Goal: Information Seeking & Learning: Check status

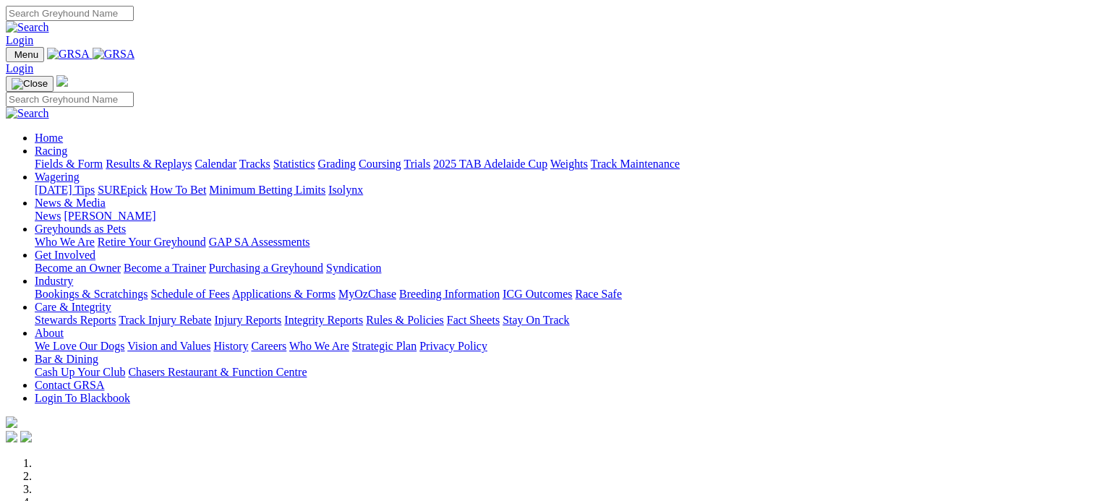
click at [192, 158] on link "Results & Replays" at bounding box center [149, 164] width 86 height 12
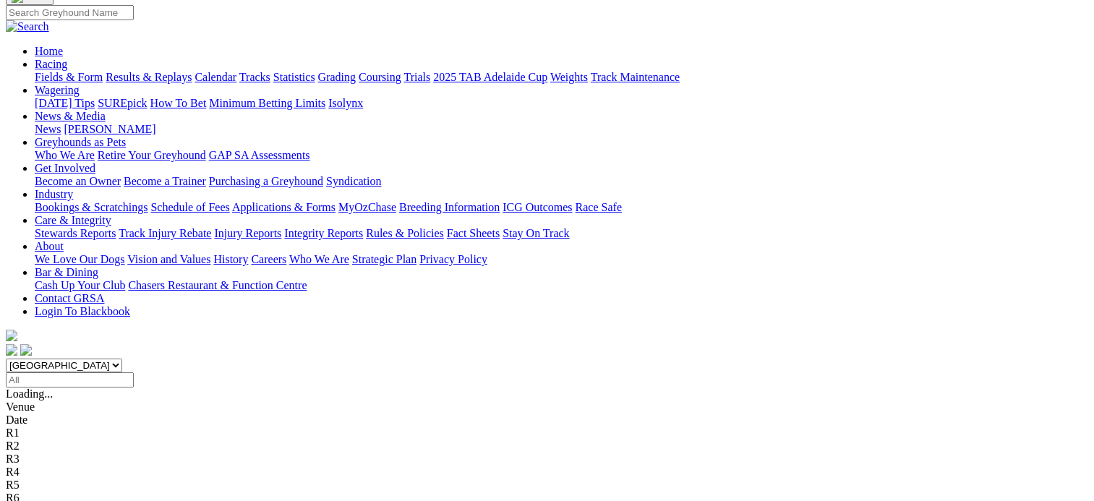
scroll to position [115, 0]
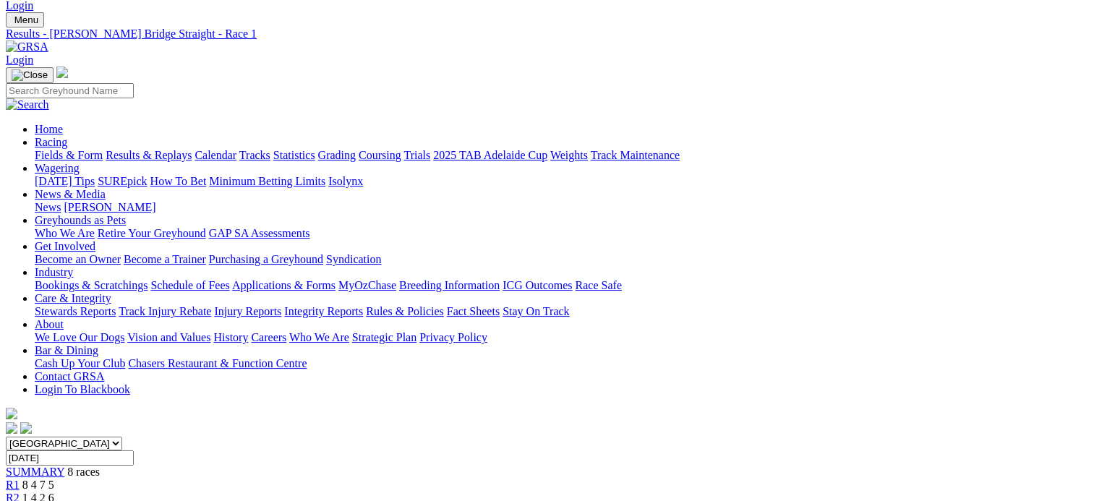
scroll to position [33, 0]
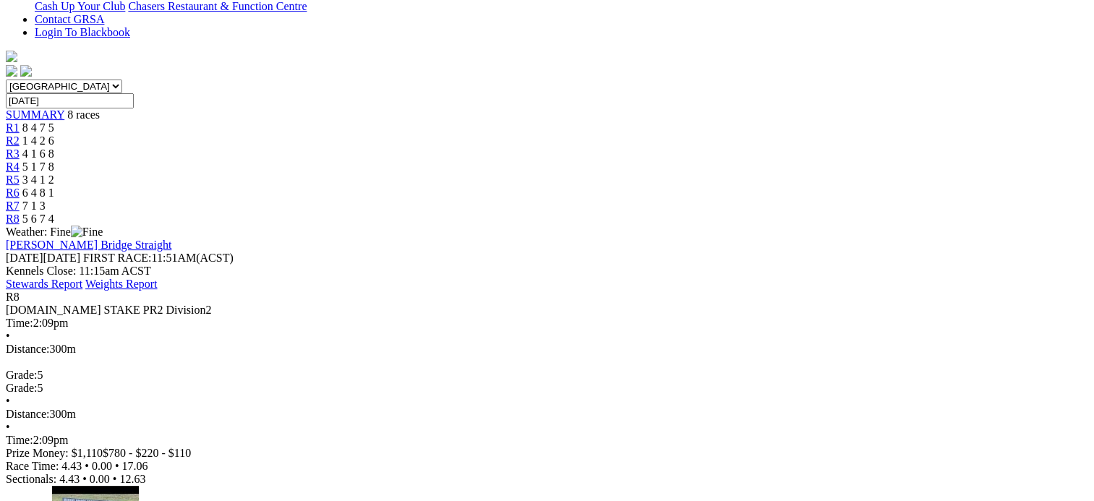
scroll to position [393, 0]
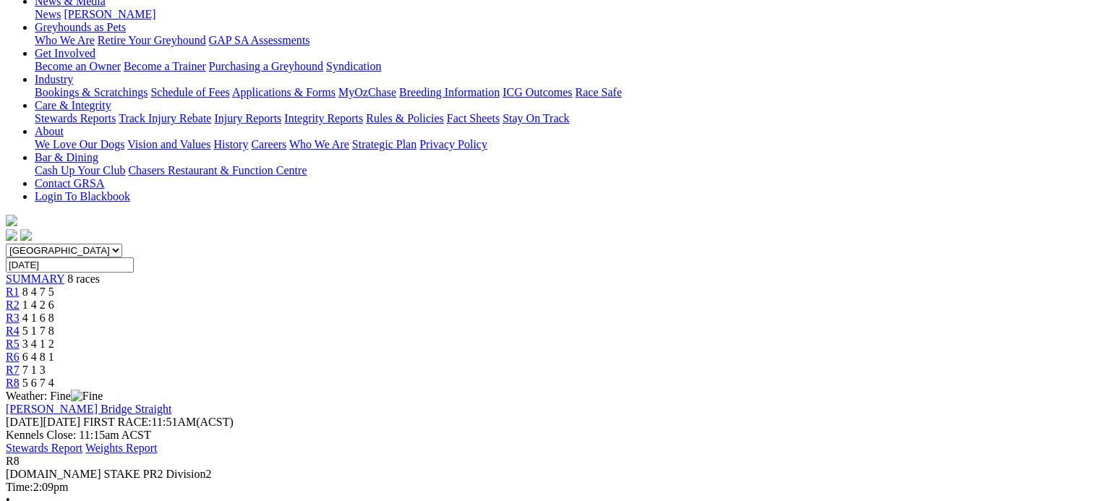
scroll to position [200, 0]
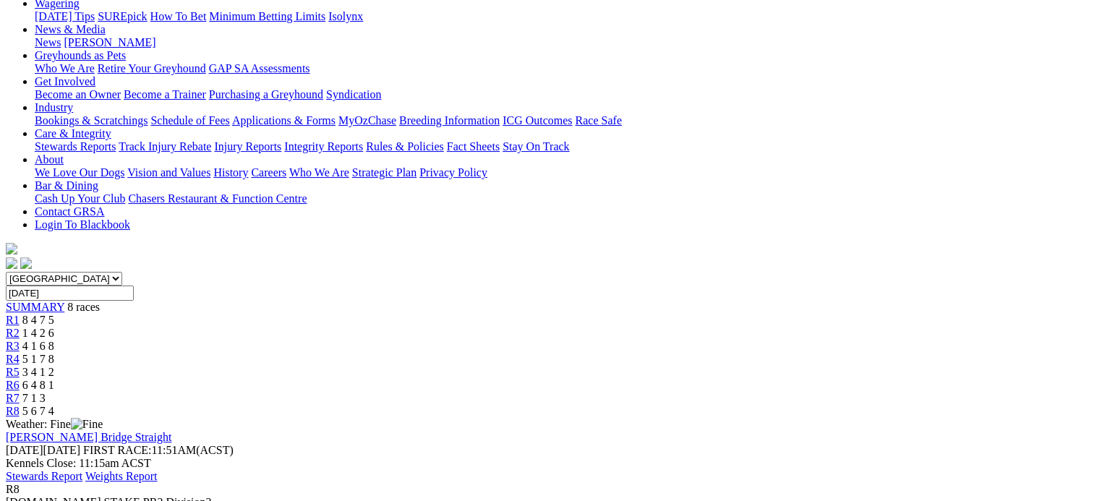
click at [46, 392] on span "7 1 3" at bounding box center [33, 398] width 23 height 12
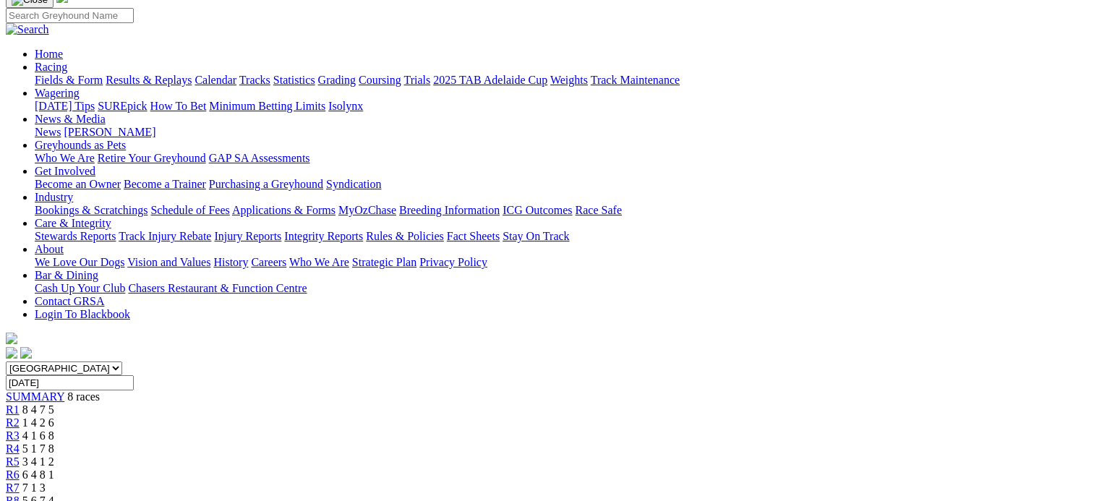
scroll to position [109, 0]
click at [20, 469] on link "R6" at bounding box center [13, 475] width 14 height 12
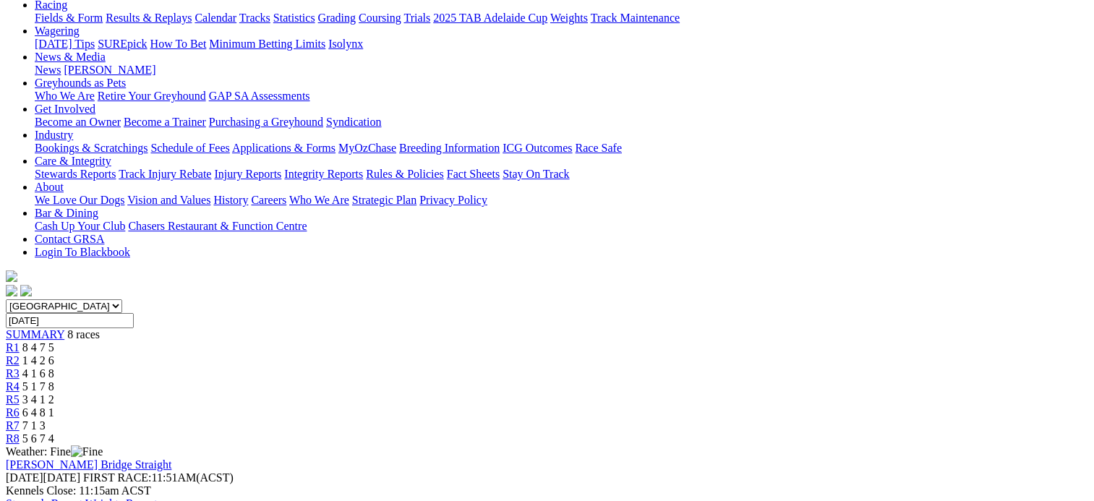
scroll to position [171, 0]
click at [54, 395] on span "3 4 1 2" at bounding box center [38, 401] width 32 height 12
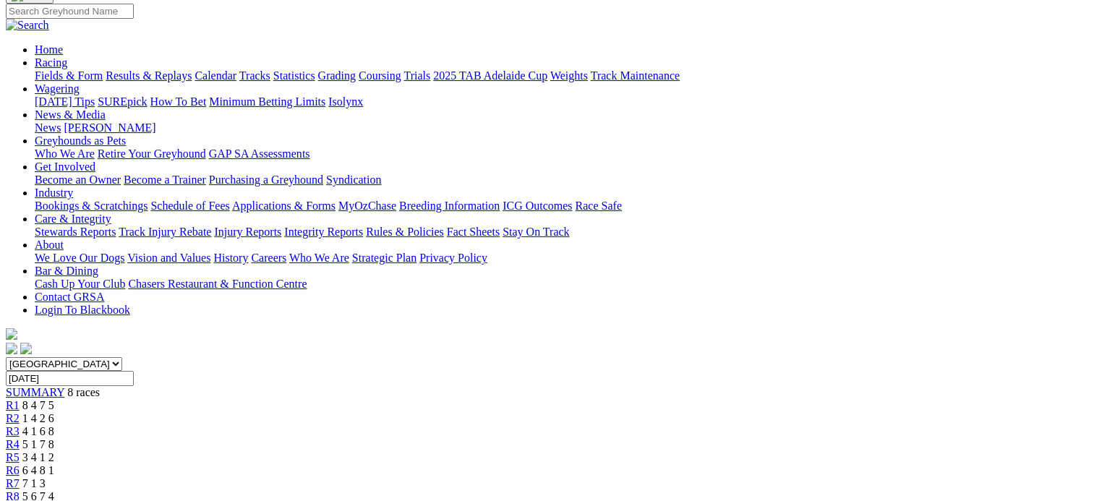
scroll to position [112, 0]
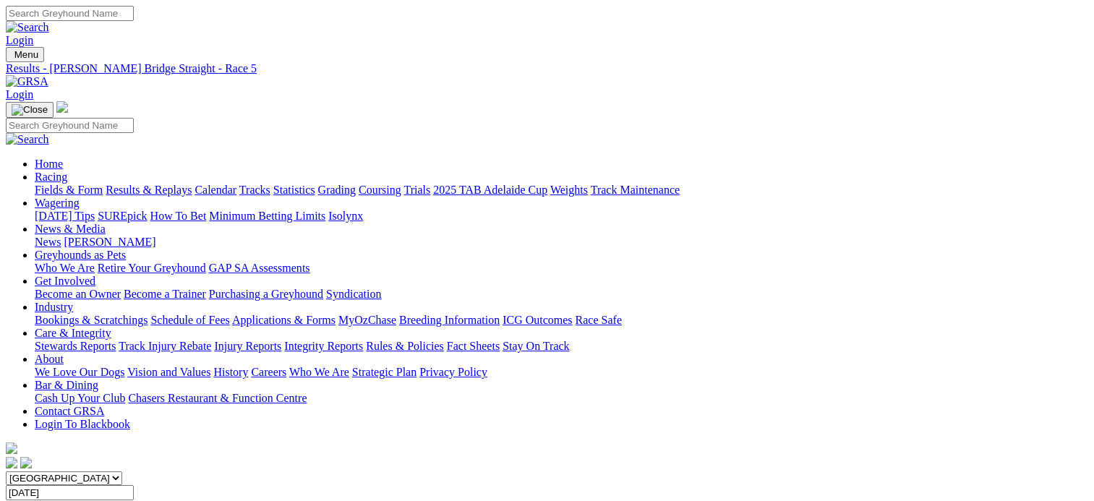
click at [548, 184] on link "2025 TAB Adelaide Cup" at bounding box center [490, 190] width 114 height 12
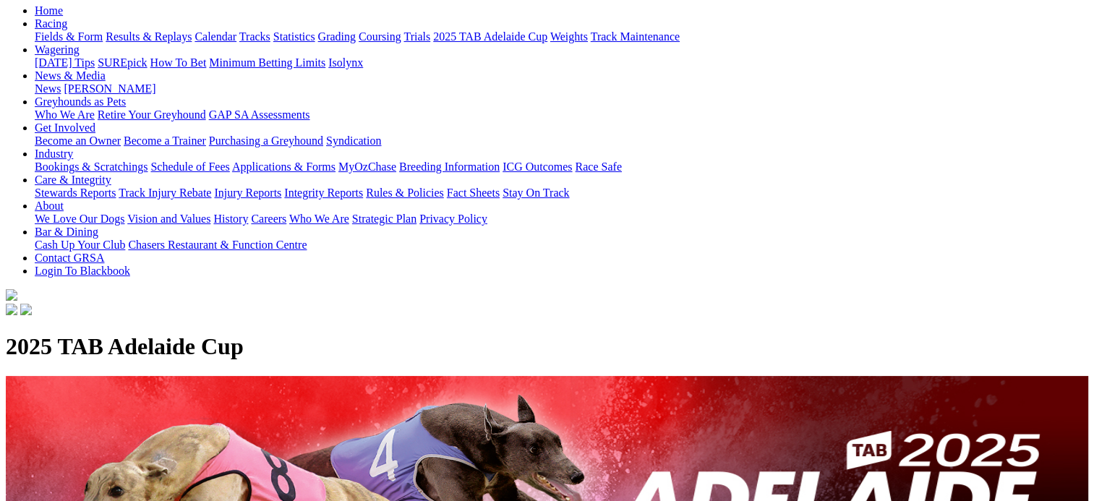
scroll to position [140, 0]
